Goal: Complete application form

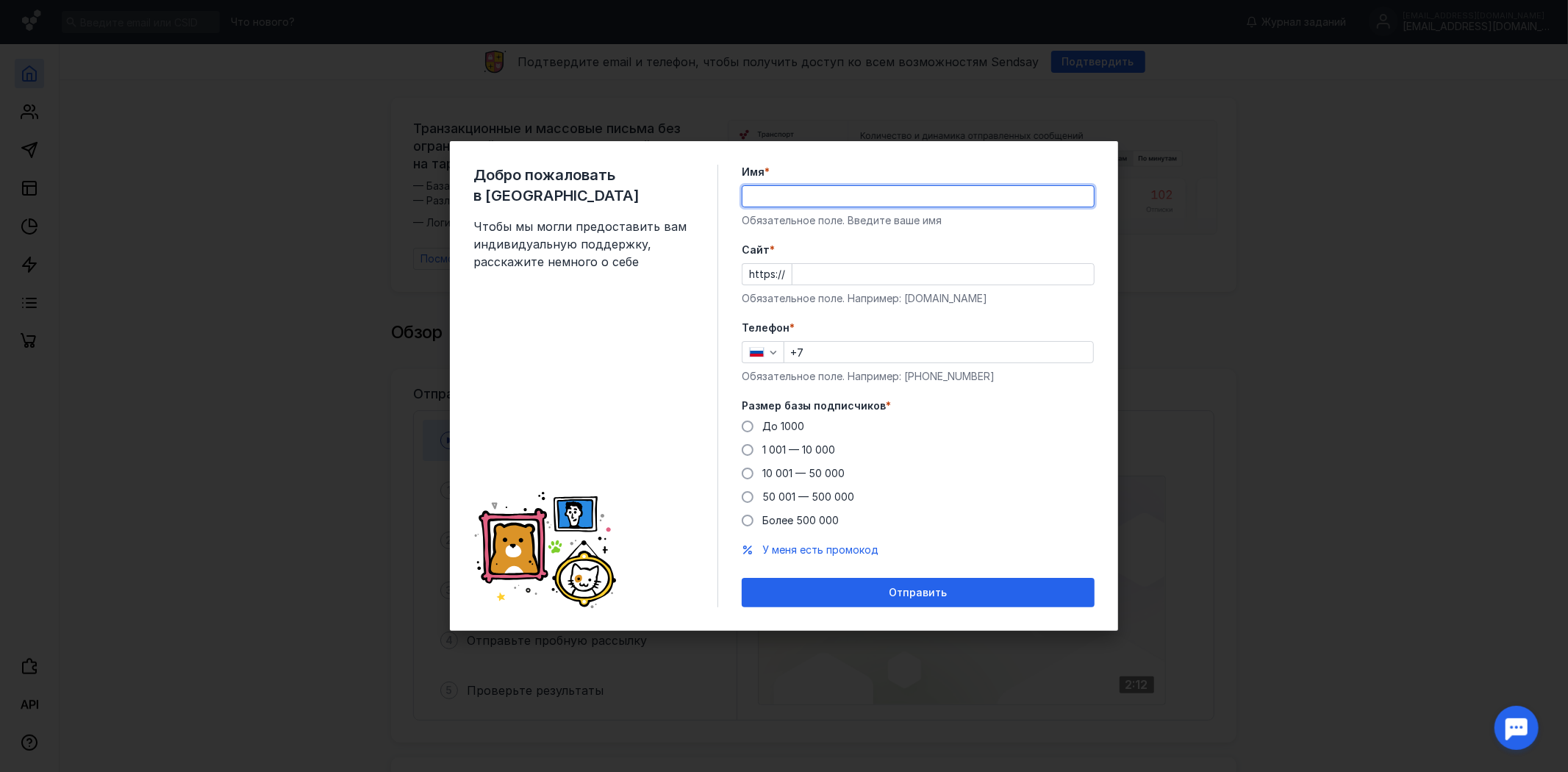
click at [799, 203] on input "Имя *" at bounding box center [918, 196] width 351 height 21
type input "[PERSON_NAME]"
click at [833, 274] on input "Cайт *" at bounding box center [943, 274] width 301 height 21
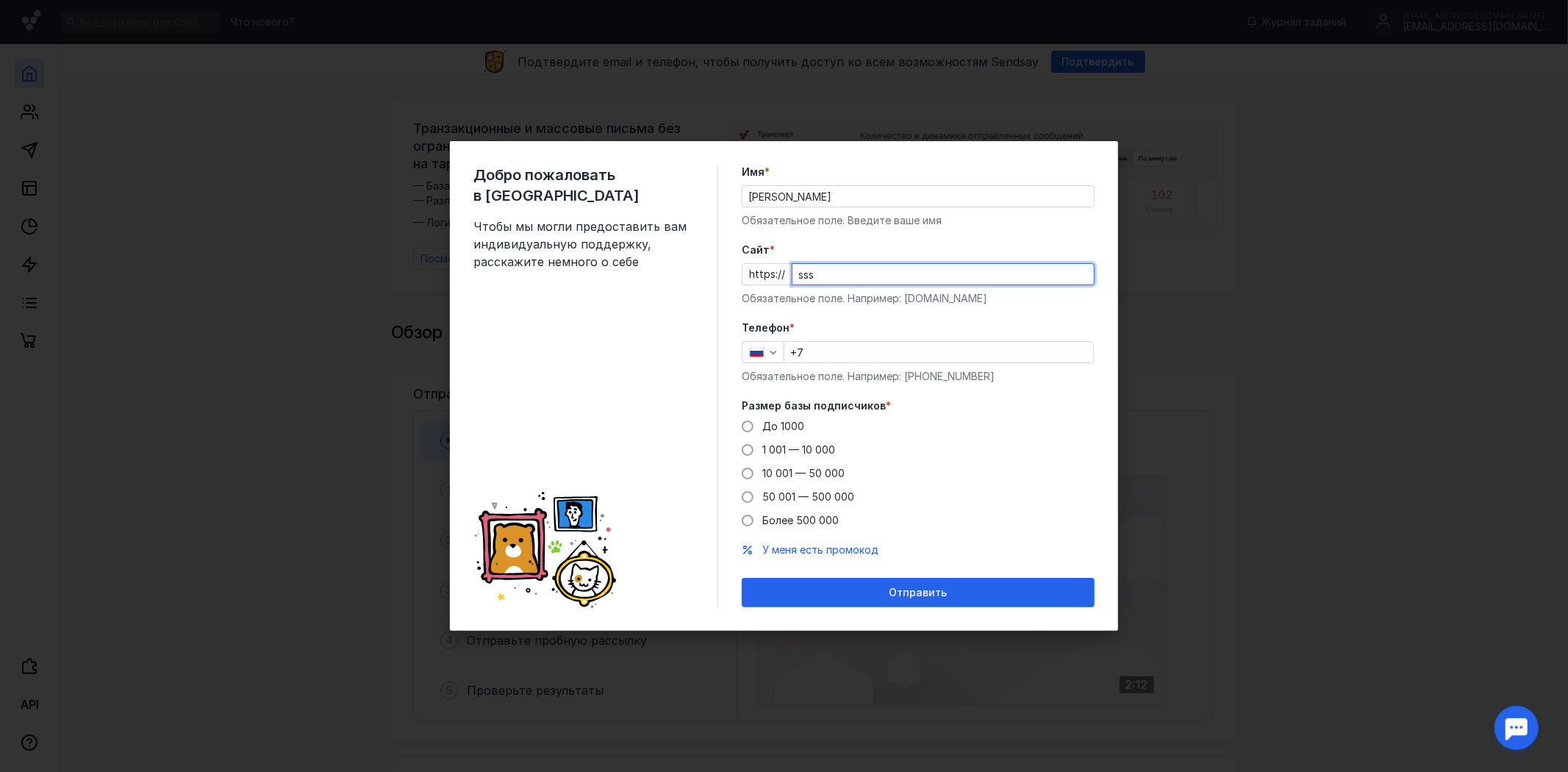
type input "sss"
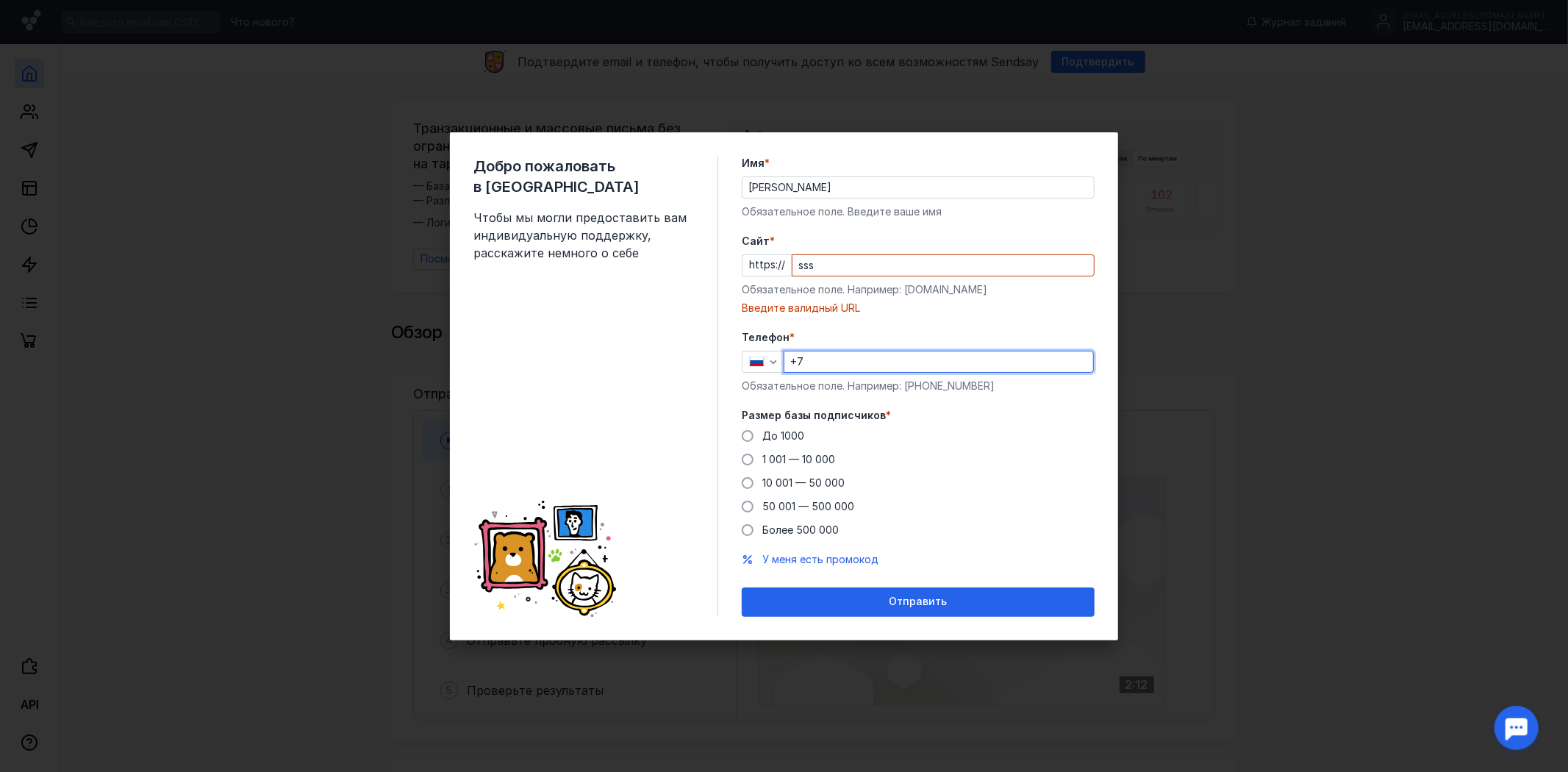
click at [809, 359] on input "+7" at bounding box center [939, 361] width 308 height 21
type input "[PHONE_NUMBER]"
click at [875, 270] on input "sss" at bounding box center [943, 265] width 301 height 21
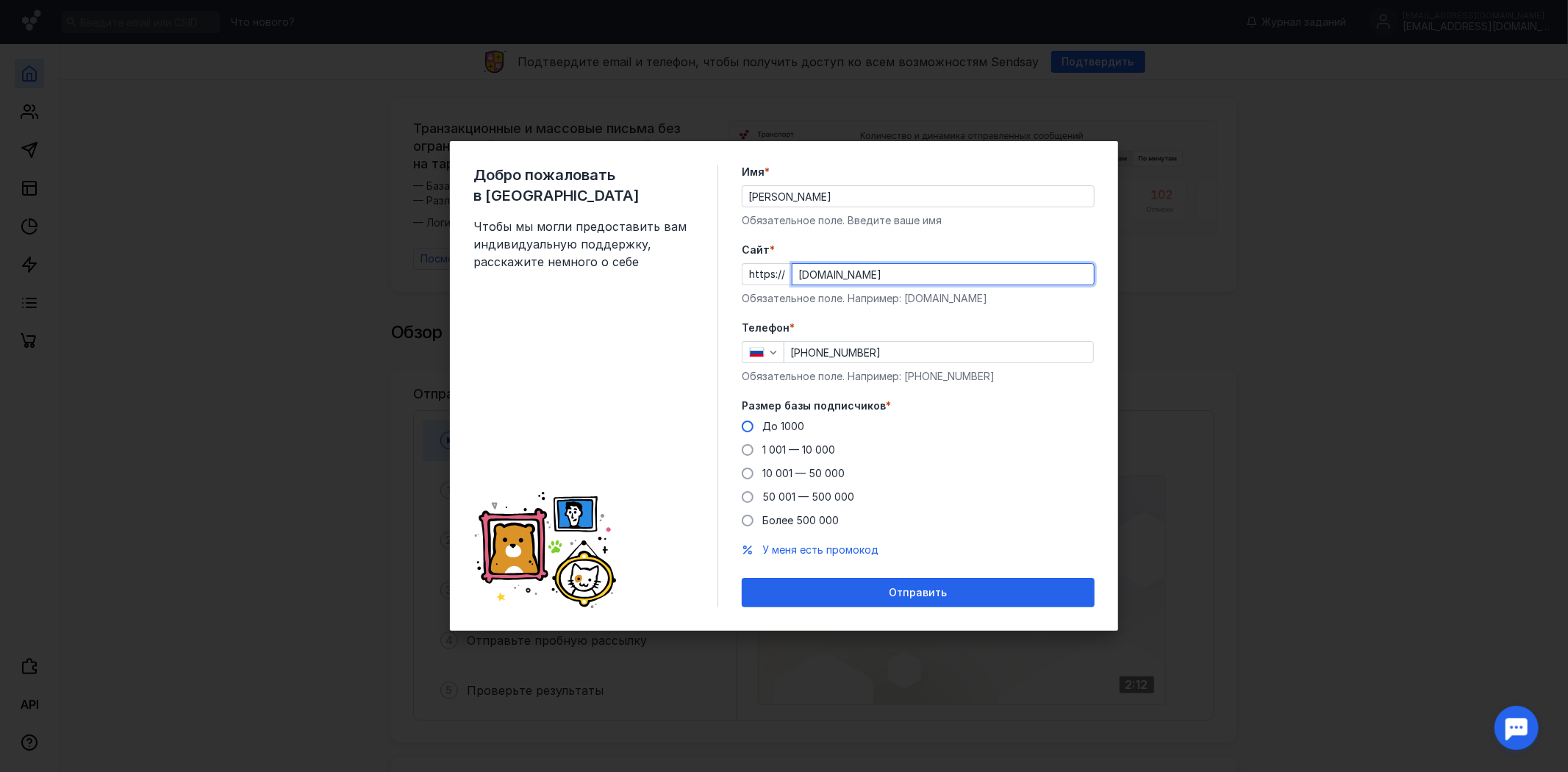
type input "[DOMAIN_NAME]"
drag, startPoint x: 789, startPoint y: 425, endPoint x: 788, endPoint y: 437, distance: 12.0
click at [788, 425] on span "До 1000" at bounding box center [784, 426] width 42 height 13
click at [0, 0] on input "До 1000" at bounding box center [0, 0] width 0 height 0
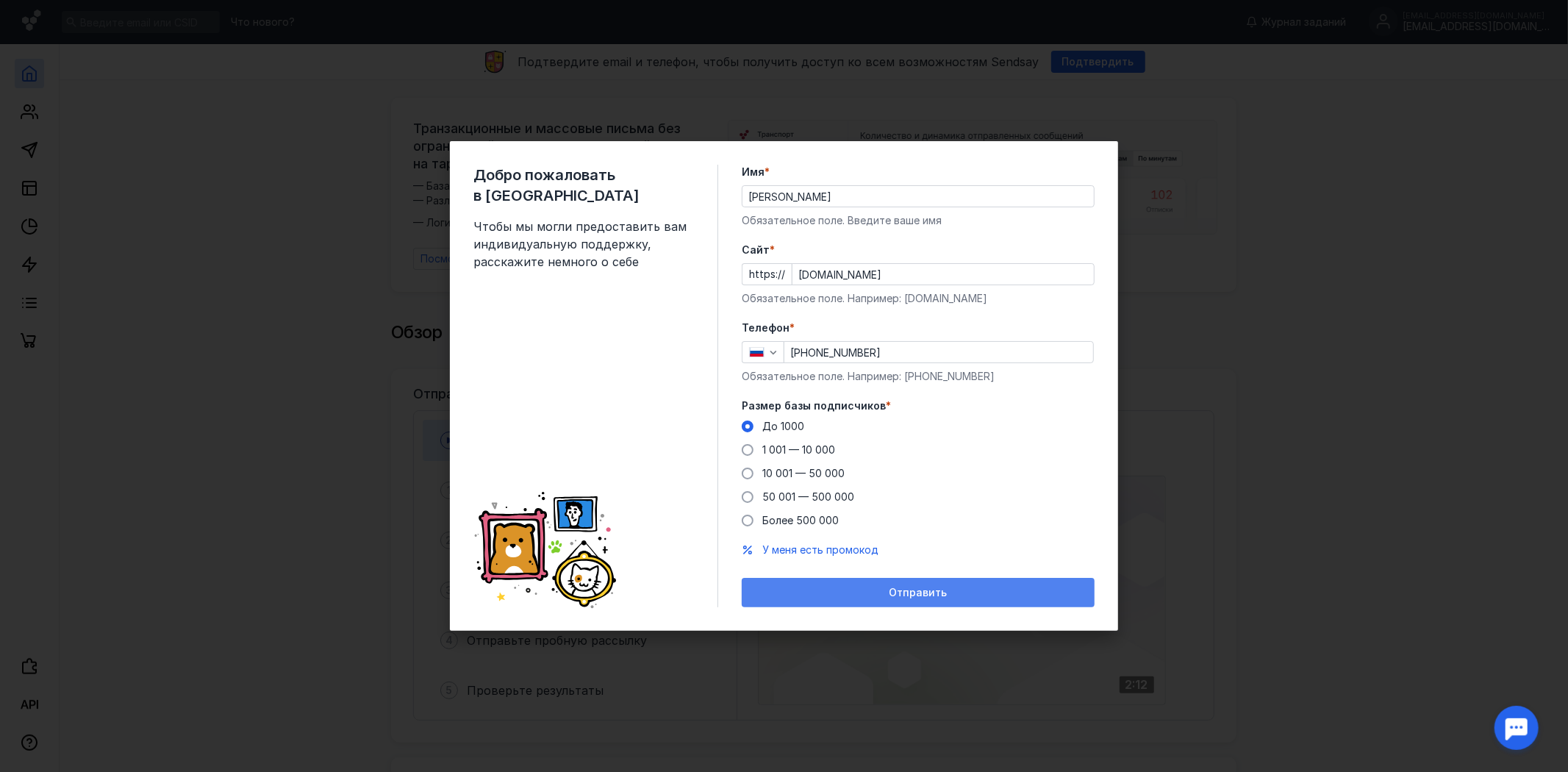
click at [840, 590] on div "Отправить" at bounding box center [918, 593] width 338 height 13
